Goal: Task Accomplishment & Management: Use online tool/utility

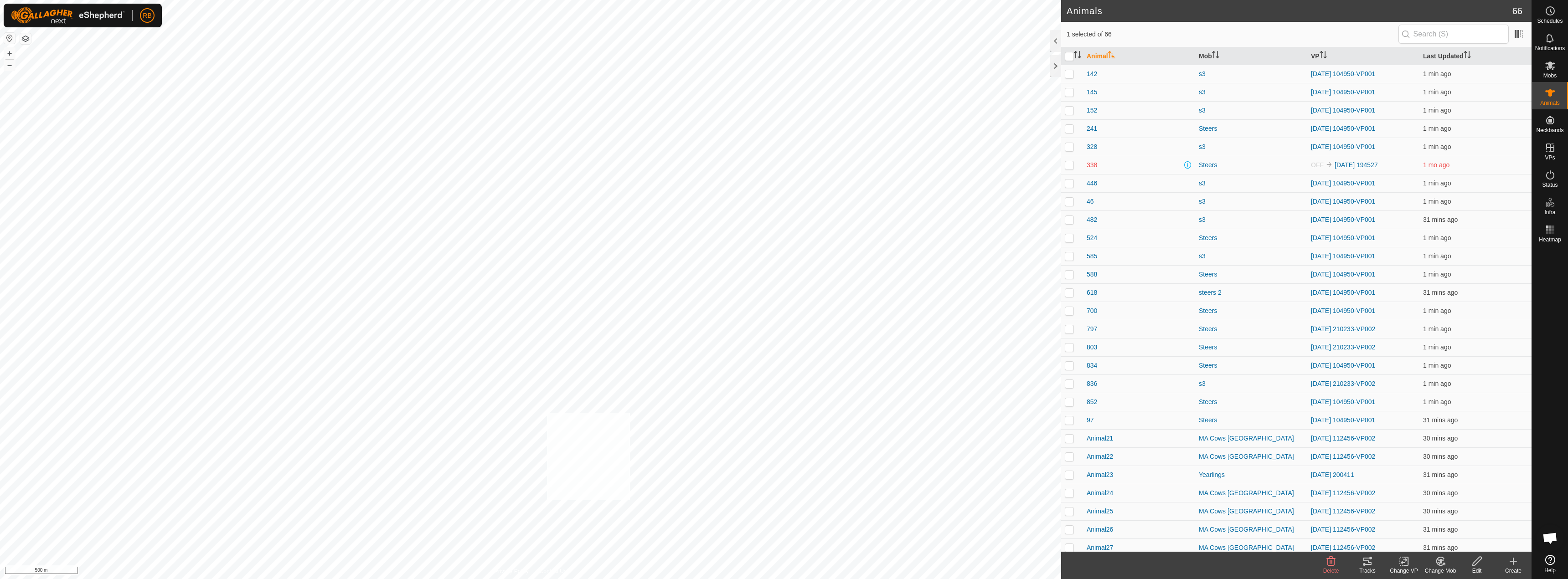
checkbox input "true"
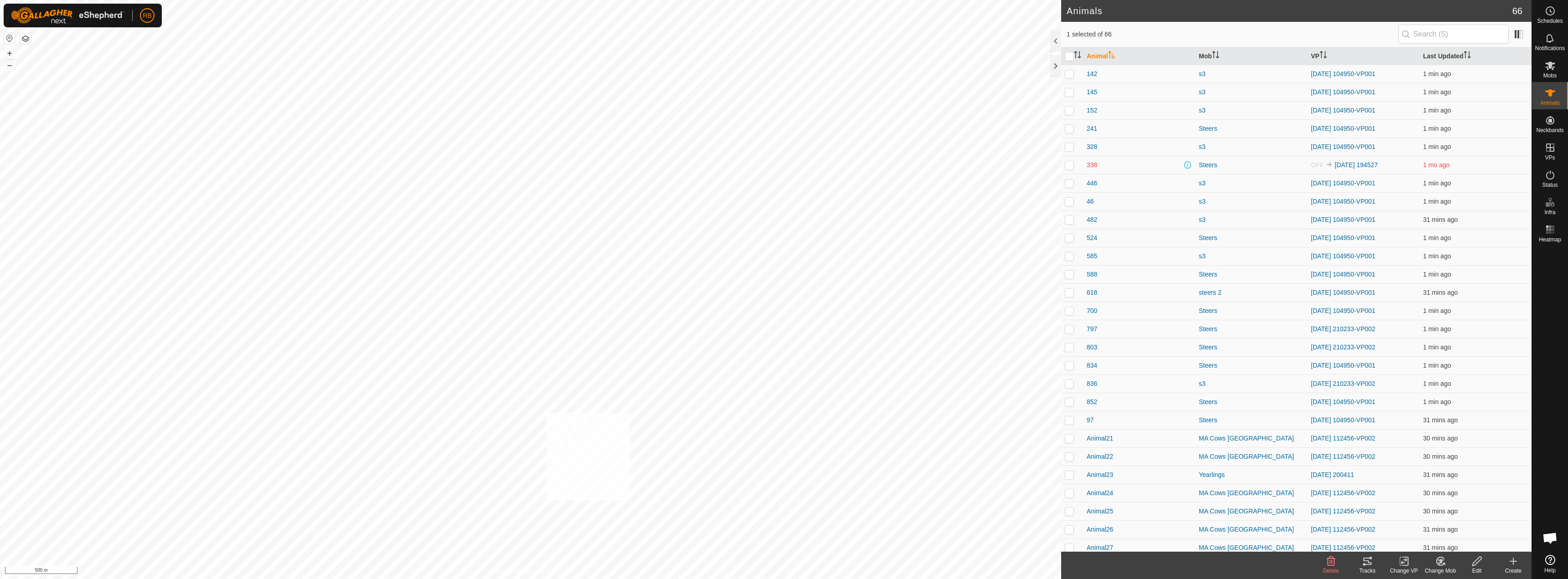
checkbox input "true"
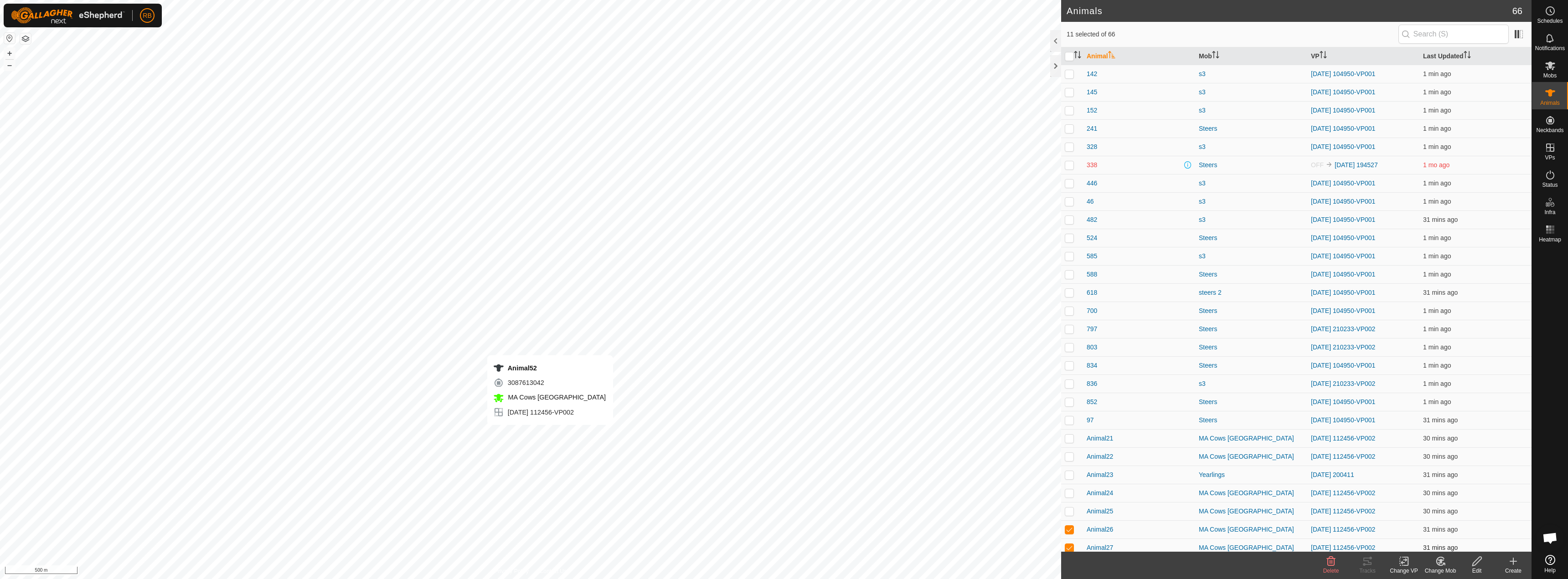
click at [551, 434] on div "Animal52 3087613042 MA [GEOGRAPHIC_DATA] [DATE] 112456-VP002 + – ⇧ i 500 m" at bounding box center [531, 290] width 1062 height 579
checkbox input "false"
click at [1369, 566] on icon at bounding box center [1367, 561] width 11 height 11
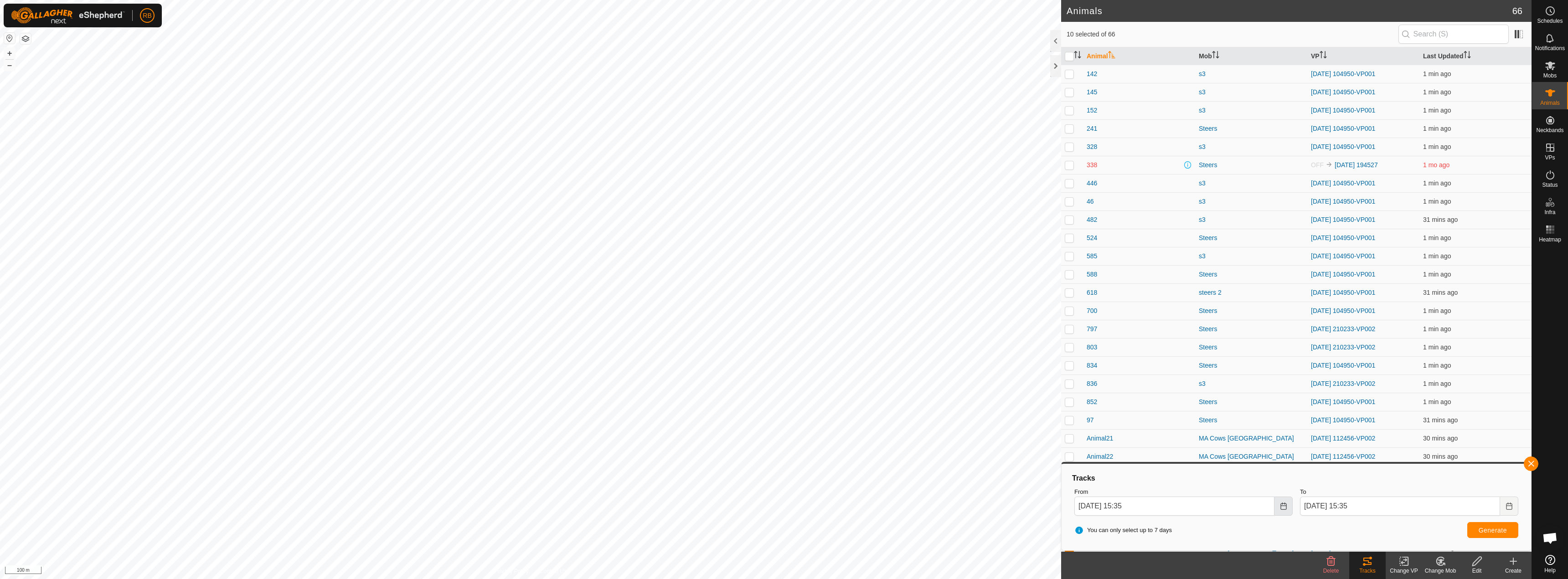
click at [1286, 503] on icon "Choose Date" at bounding box center [1283, 506] width 7 height 7
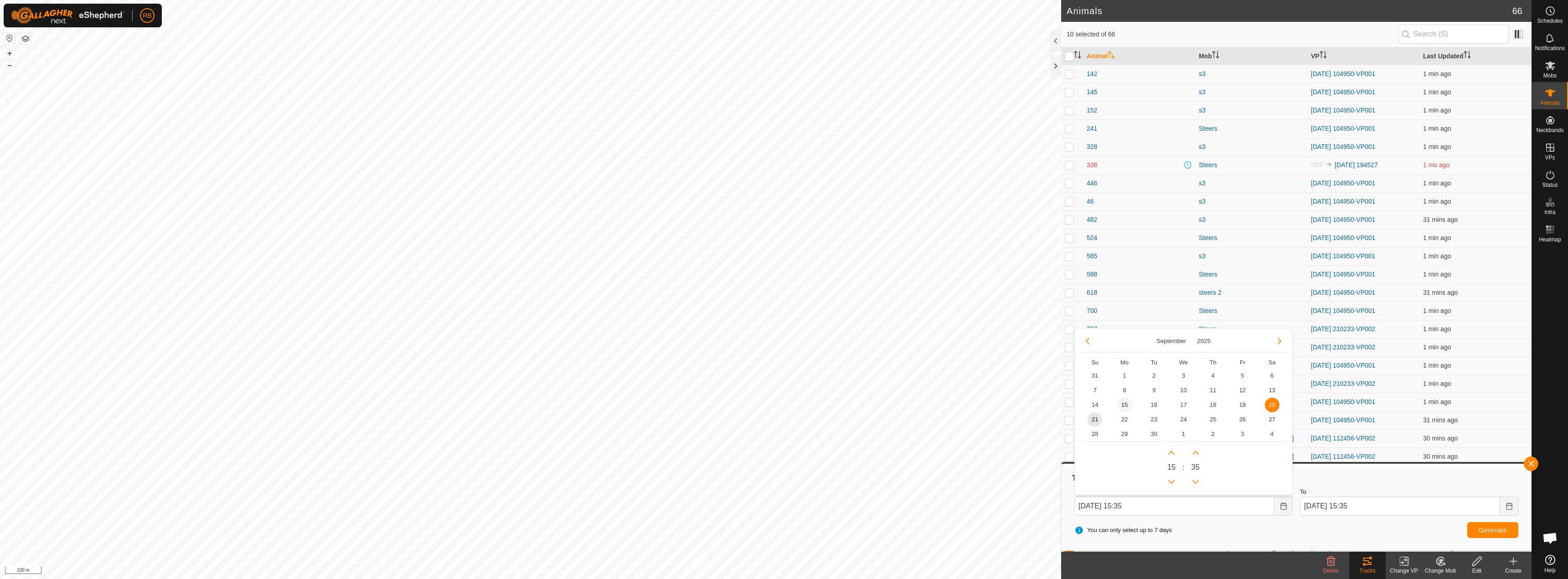
click at [1122, 403] on span "15" at bounding box center [1125, 405] width 15 height 15
type input "[DATE] 15:35"
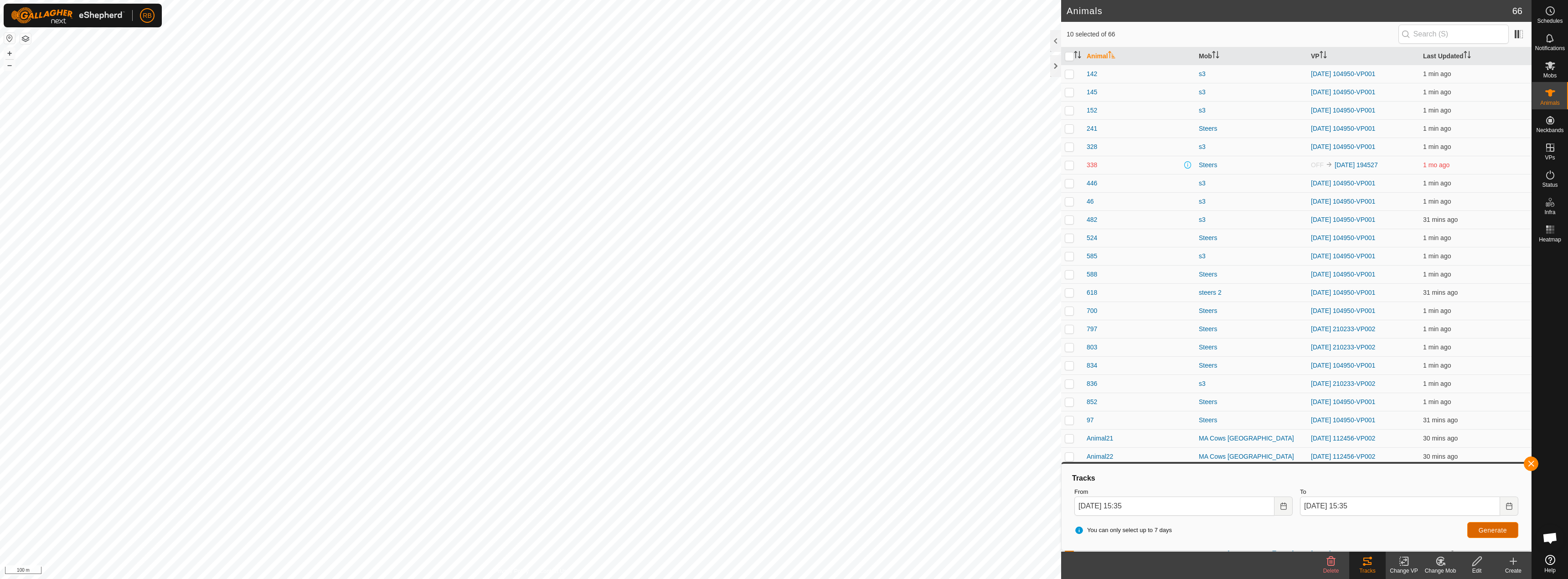
click at [1476, 530] on button "Generate" at bounding box center [1493, 530] width 51 height 16
checkbox input "false"
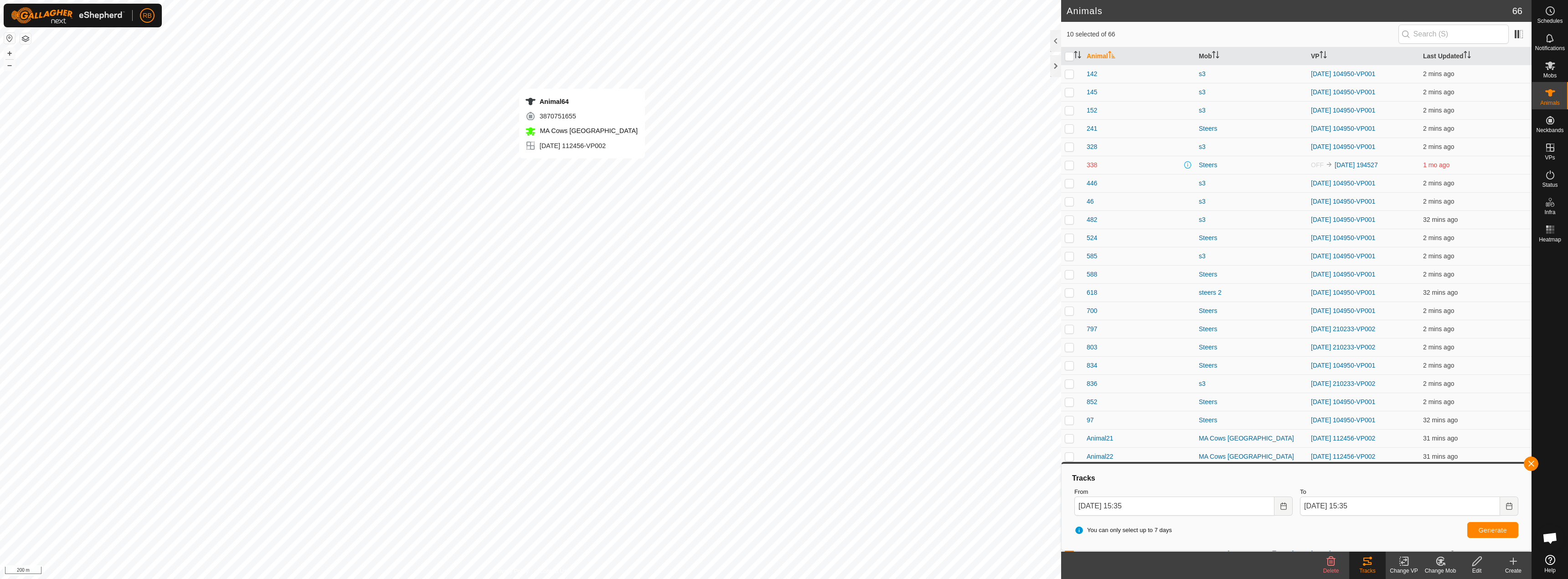
checkbox input "false"
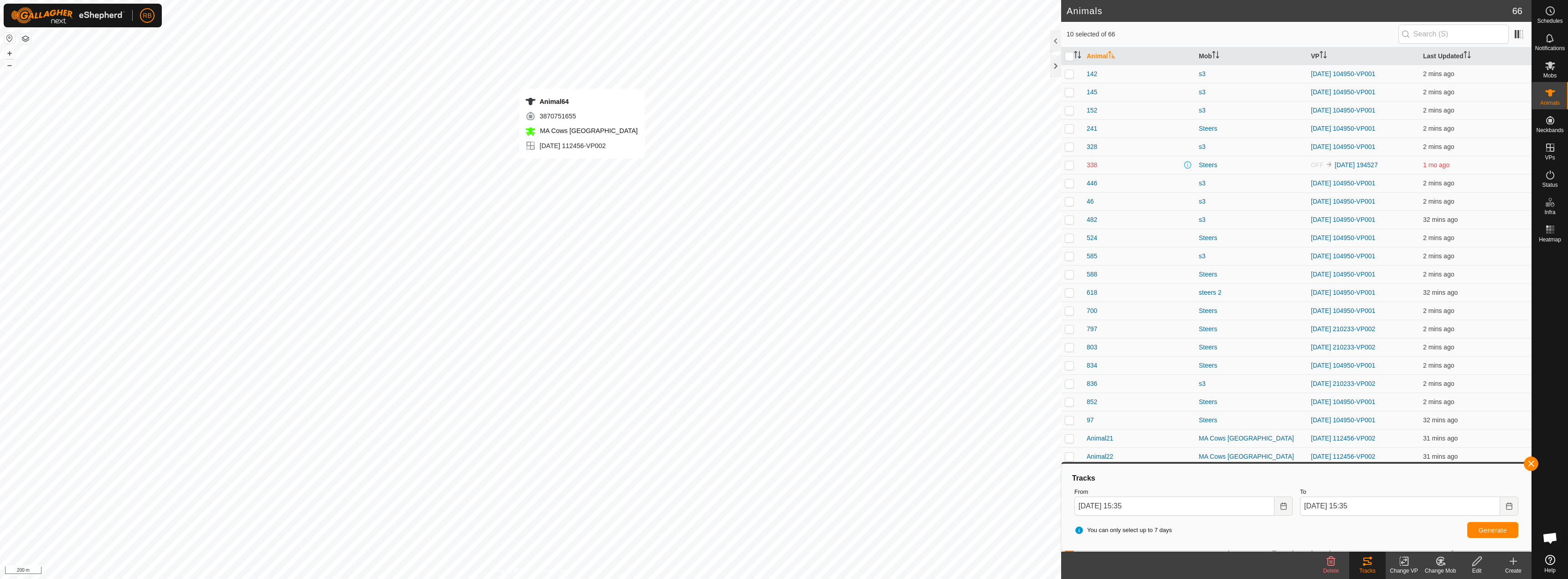
checkbox input "false"
checkbox input "true"
click at [1533, 462] on button "button" at bounding box center [1531, 464] width 15 height 15
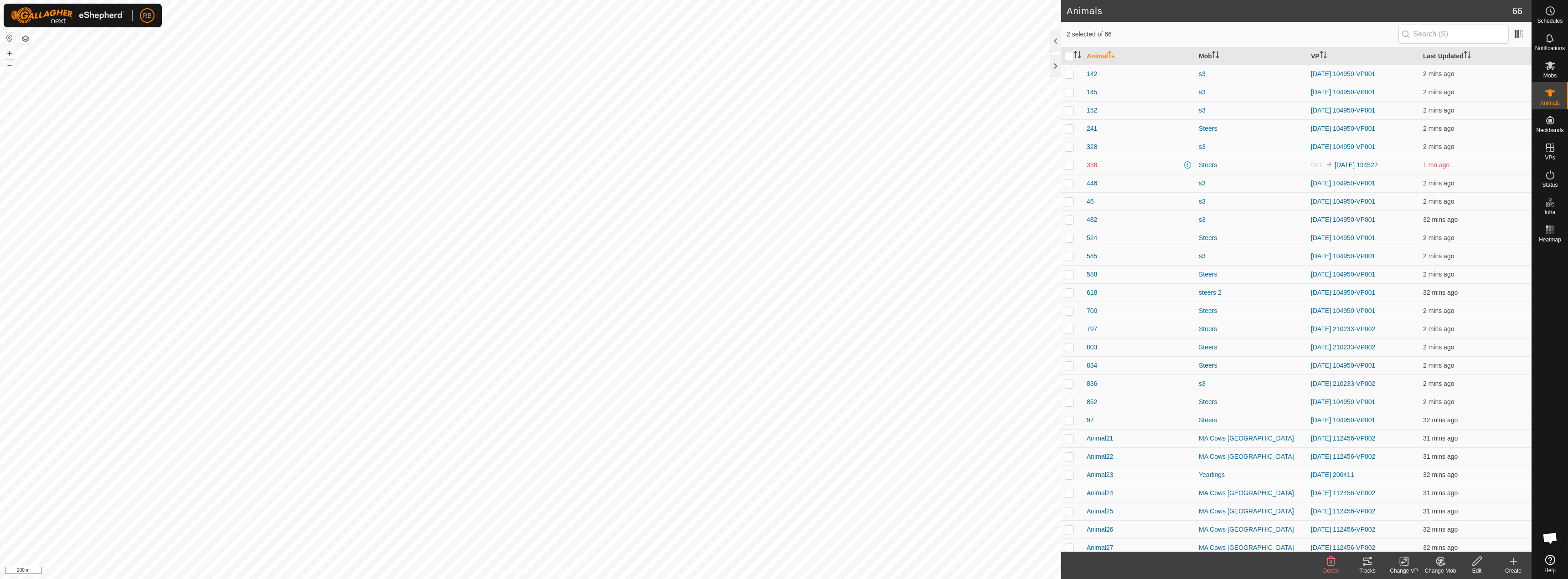
click at [1366, 566] on icon at bounding box center [1367, 561] width 11 height 11
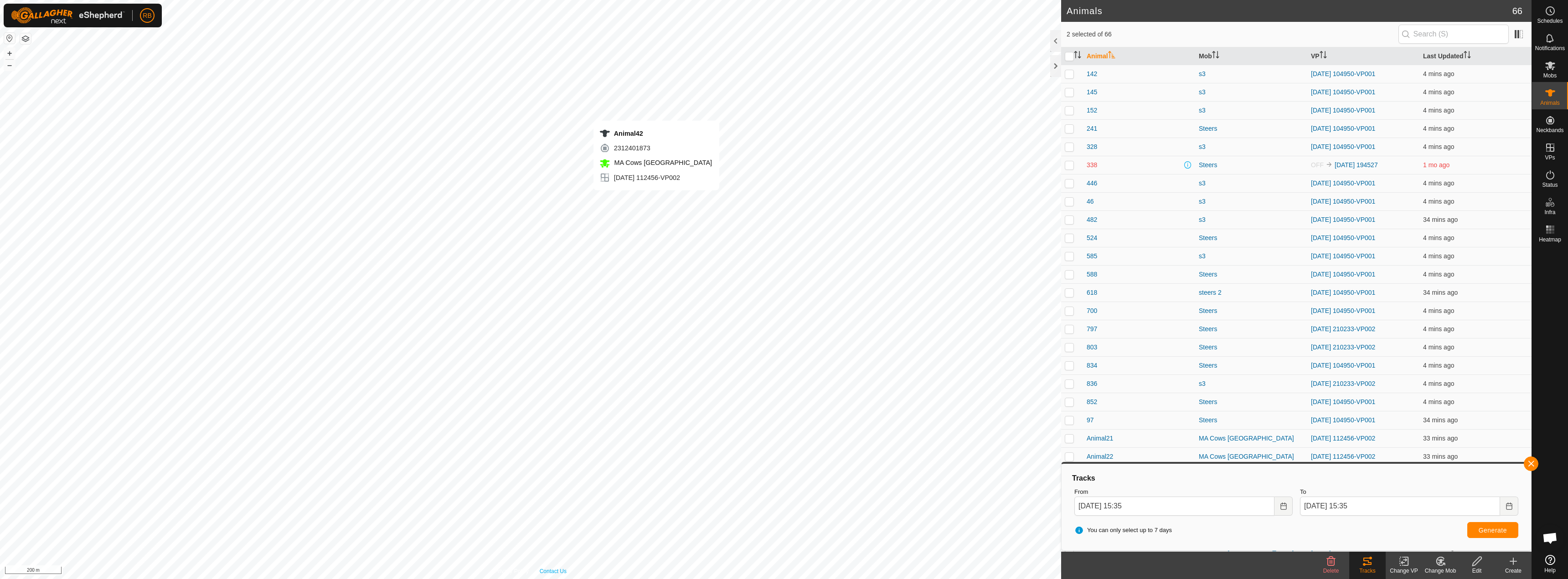
checkbox input "false"
checkbox input "true"
checkbox input "false"
checkbox input "true"
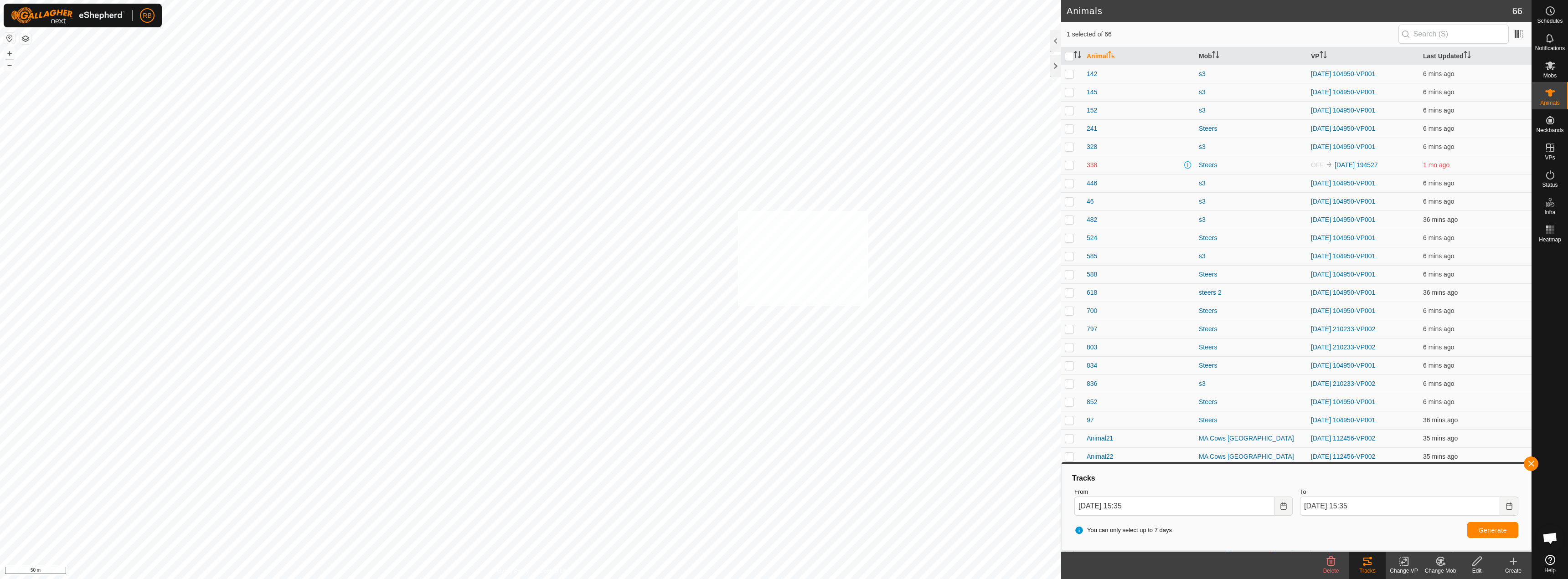
checkbox input "true"
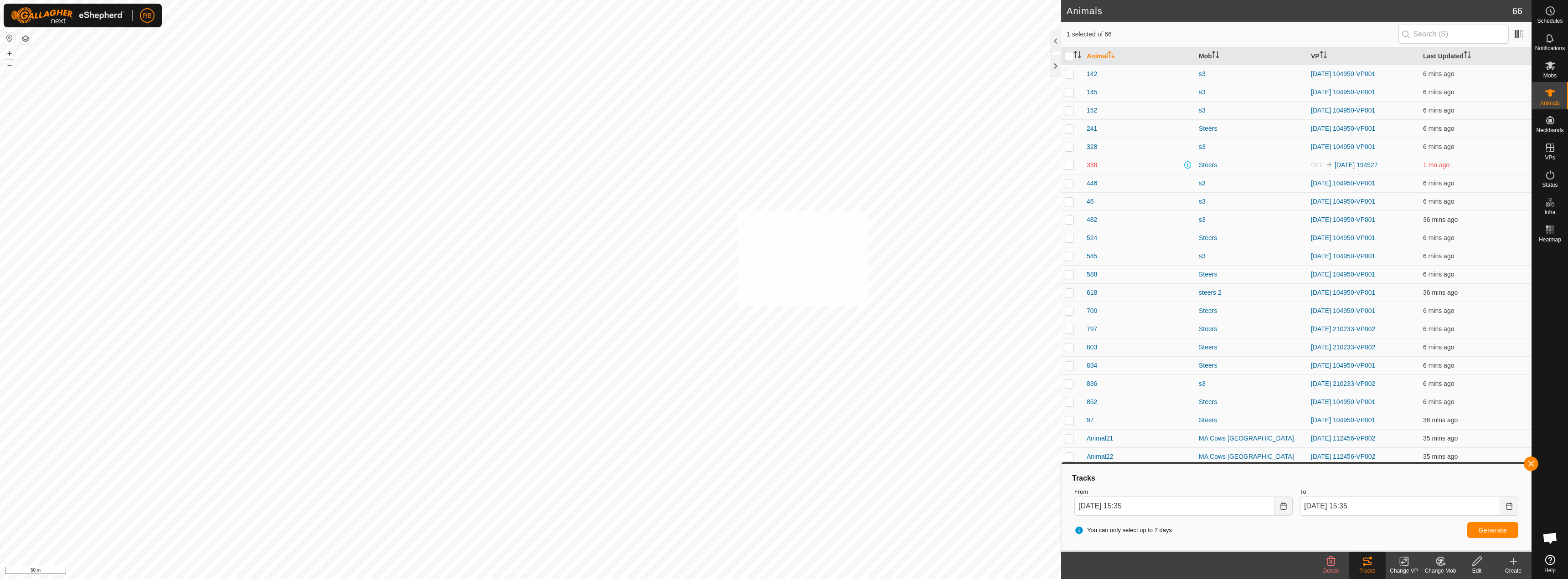
checkbox input "true"
click at [1533, 467] on button "button" at bounding box center [1531, 464] width 15 height 15
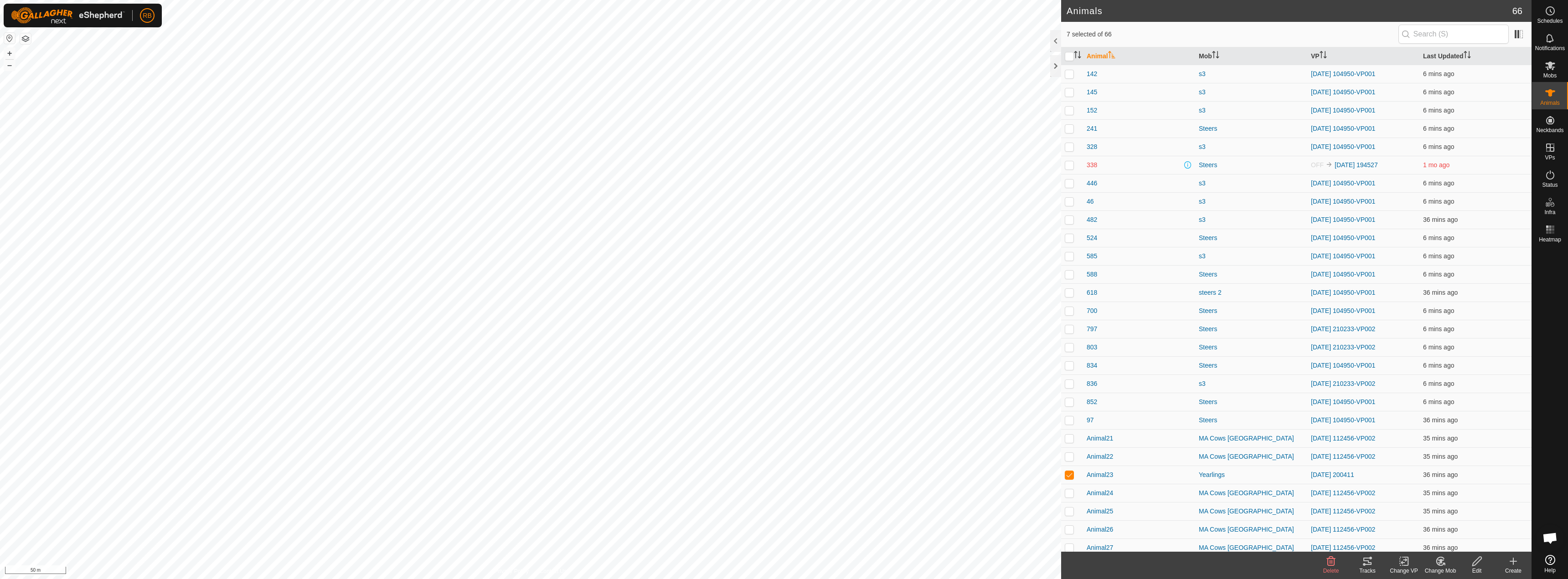
click at [1363, 566] on icon at bounding box center [1367, 561] width 11 height 11
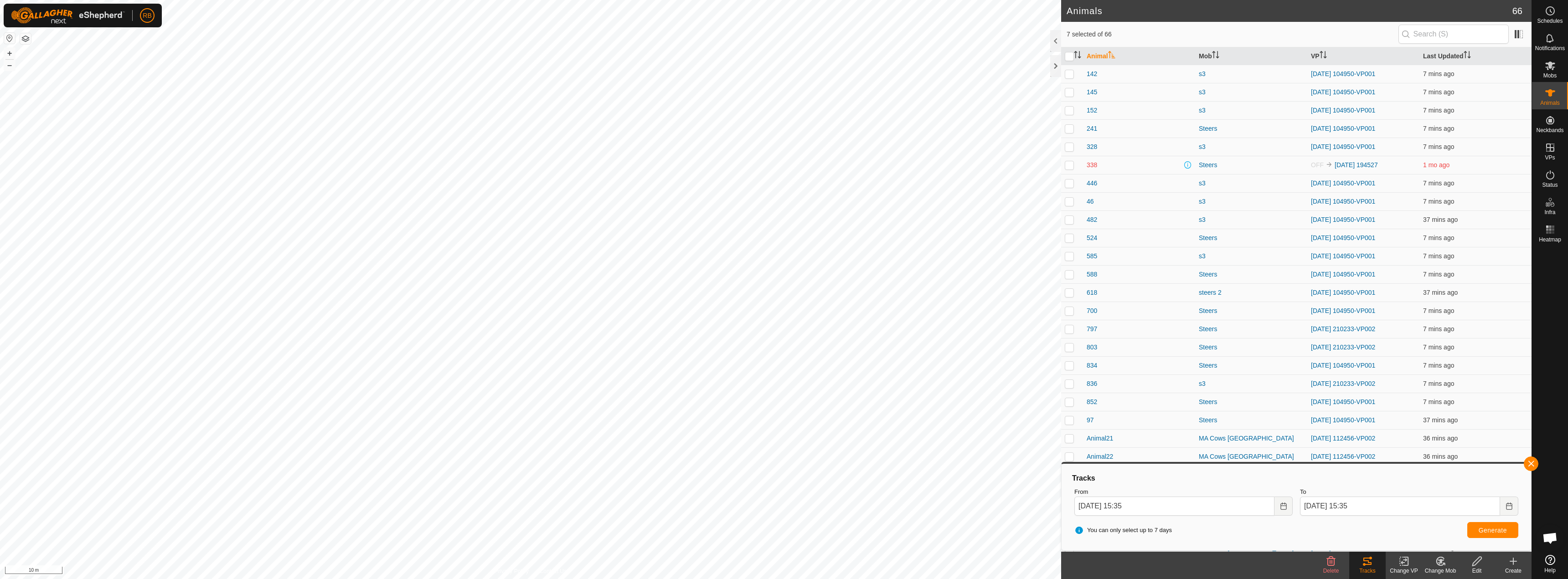
checkbox input "false"
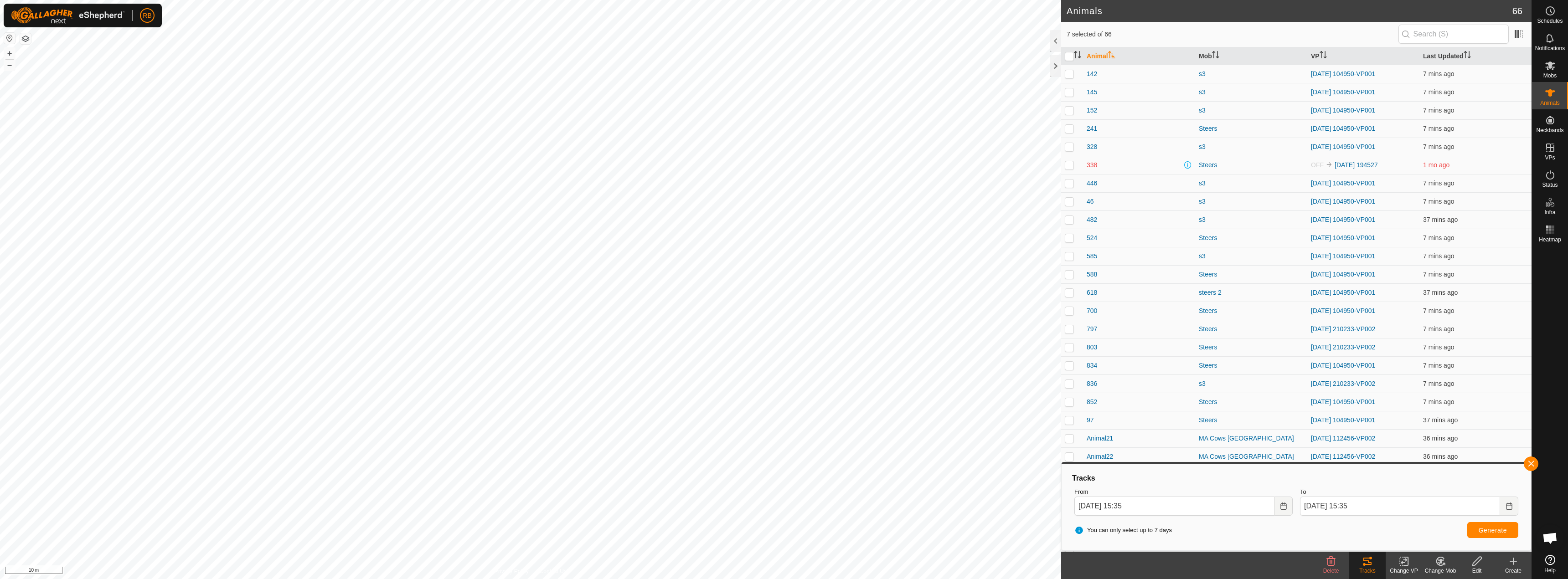
checkbox input "false"
checkbox input "true"
click at [1534, 463] on button "button" at bounding box center [1531, 464] width 15 height 15
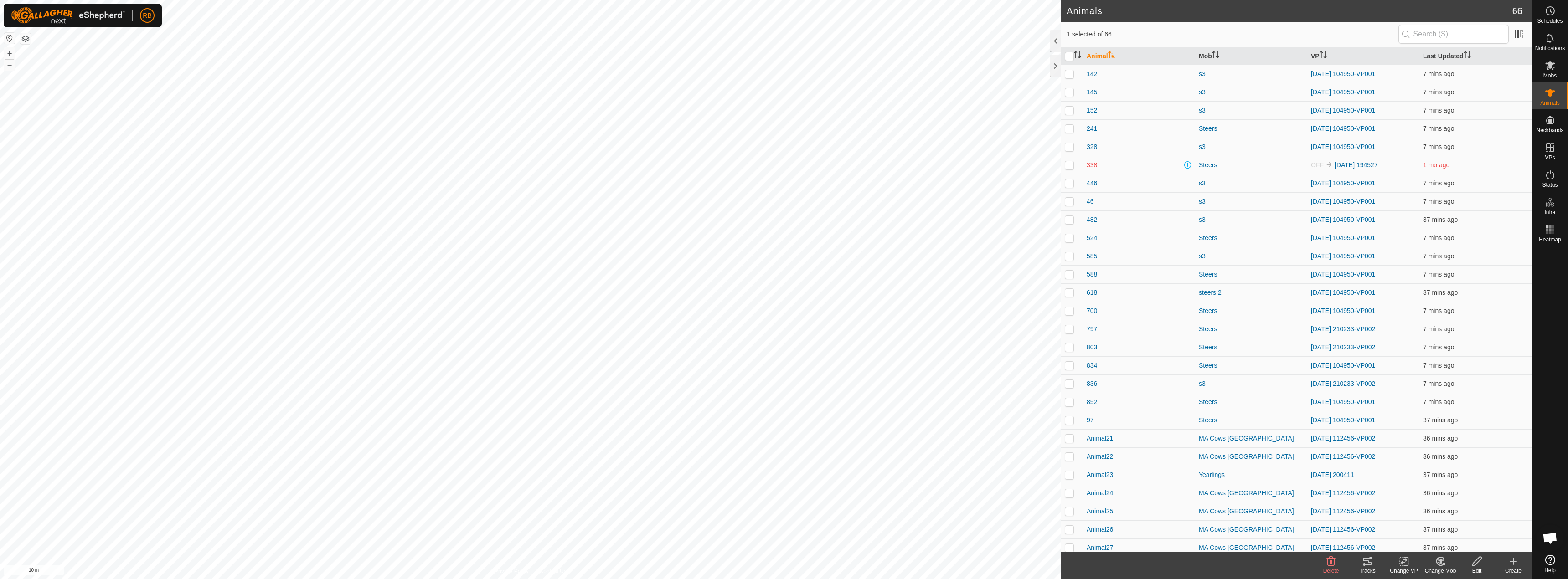
click at [1375, 562] on tracks-svg-icon at bounding box center [1367, 561] width 36 height 11
